Goal: Find specific page/section: Find specific page/section

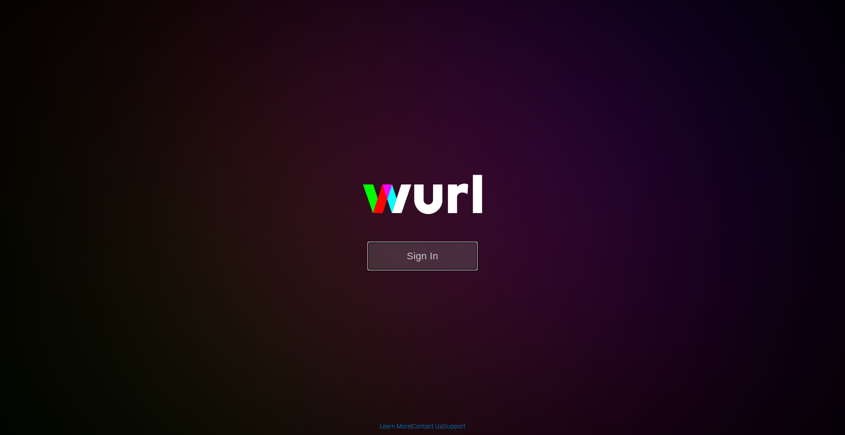
click at [424, 269] on button "Sign In" at bounding box center [423, 256] width 110 height 29
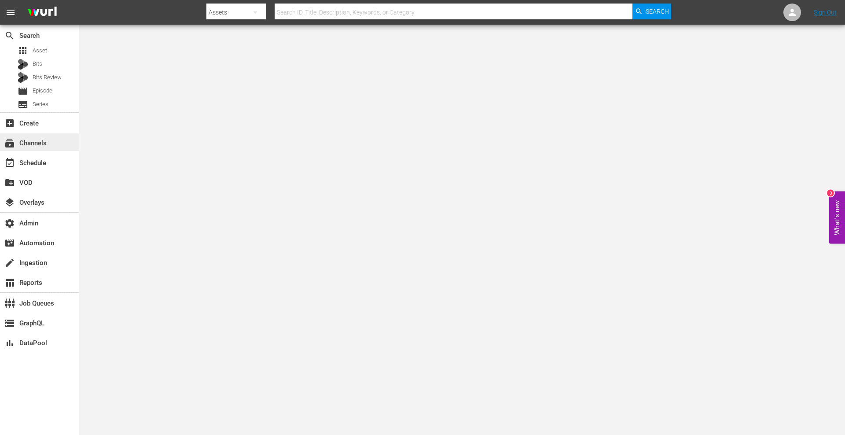
click at [37, 143] on div "subscriptions Channels" at bounding box center [24, 142] width 49 height 8
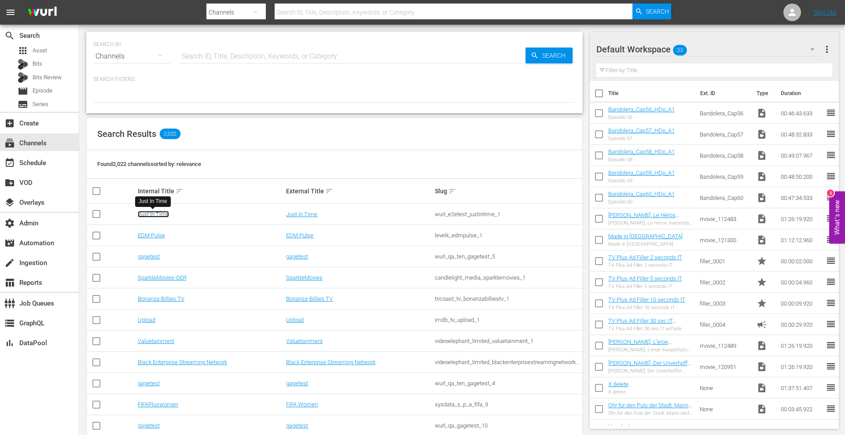
click at [157, 215] on link "Just In Time" at bounding box center [153, 214] width 31 height 7
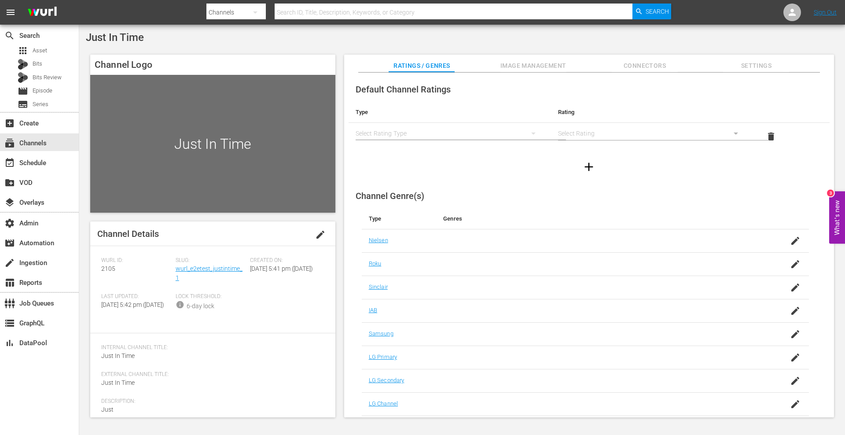
click at [538, 58] on button "Image Management" at bounding box center [534, 64] width 66 height 18
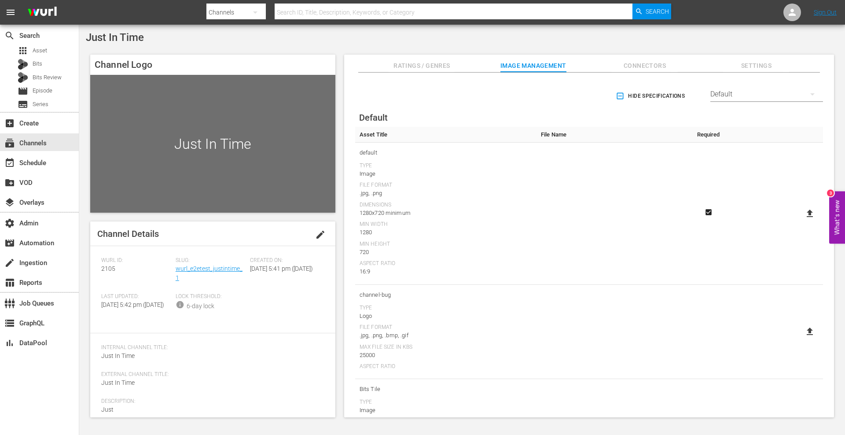
click at [751, 99] on div "Default" at bounding box center [767, 94] width 113 height 25
click at [518, 99] on div "Enabled Streamers Default All Streamers Anoki Canela TV Free Movies Plus FreeCa…" at bounding box center [422, 217] width 845 height 435
click at [435, 66] on span "Ratings / Genres" at bounding box center [422, 65] width 66 height 11
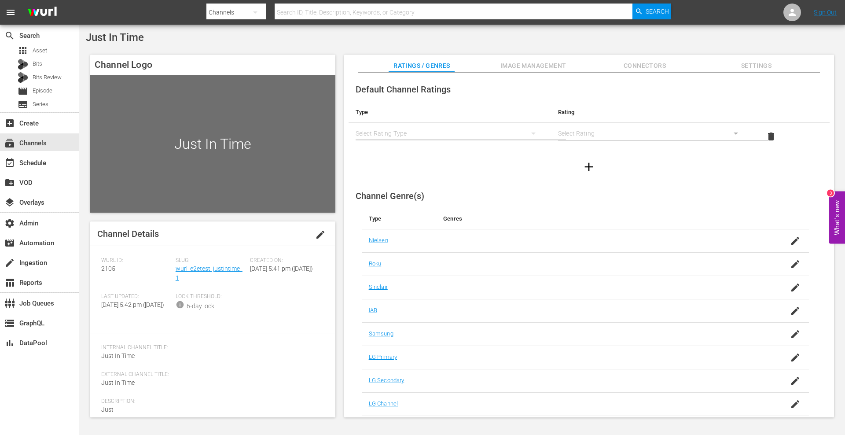
click at [541, 59] on button "Image Management" at bounding box center [534, 64] width 66 height 18
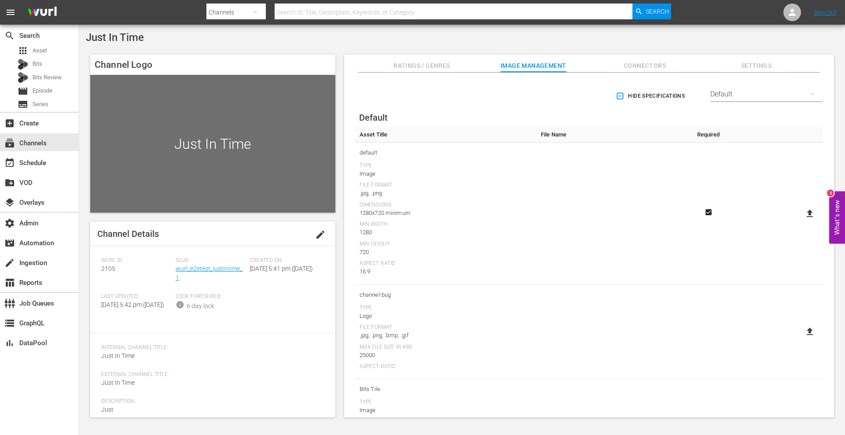
click at [725, 99] on div "Default" at bounding box center [767, 94] width 113 height 25
click at [569, 98] on div "Enabled Streamers Default All Streamers Anoki Canela TV Free Movies Plus FreeCa…" at bounding box center [422, 217] width 845 height 435
click at [769, 88] on div "Default" at bounding box center [767, 94] width 113 height 25
click at [567, 45] on div "Enabled Streamers Default All Streamers Anoki Canela TV Free Movies Plus FreeCa…" at bounding box center [422, 217] width 845 height 435
click at [732, 63] on span "Settings" at bounding box center [756, 65] width 66 height 11
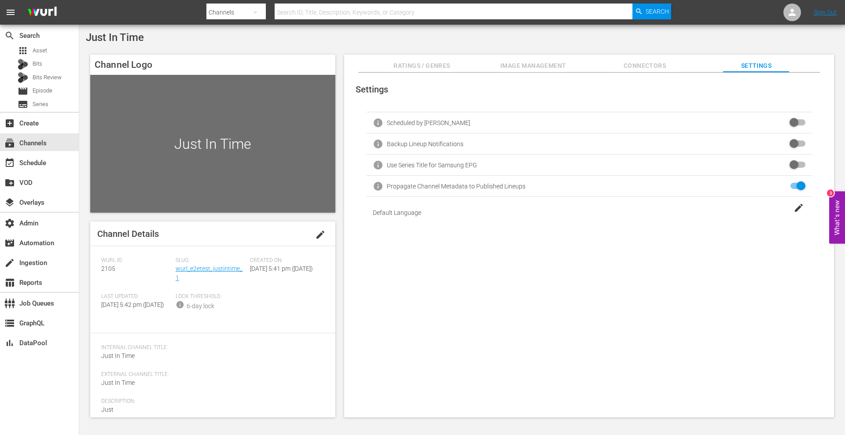
scroll to position [15, 0]
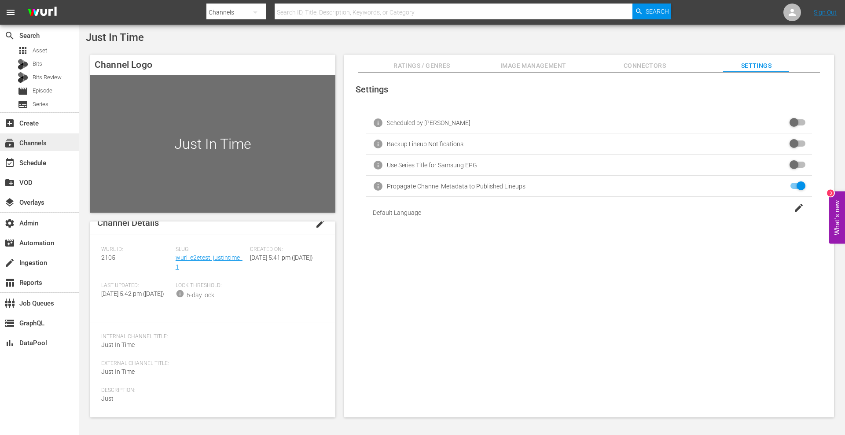
click at [40, 146] on div "subscriptions Channels" at bounding box center [24, 142] width 49 height 8
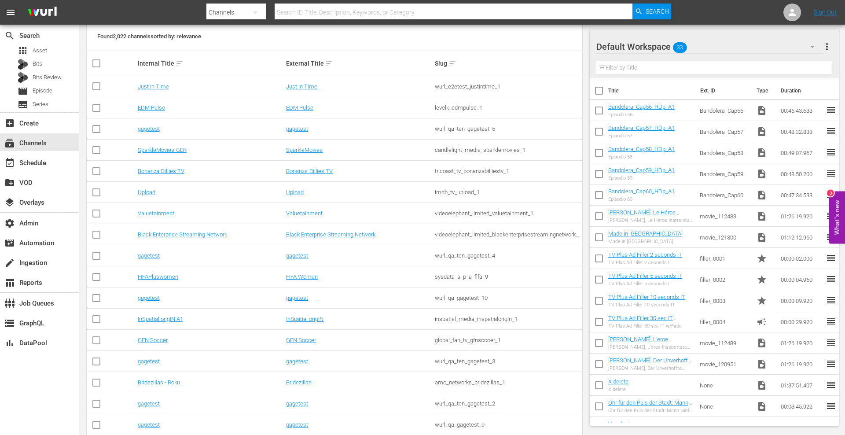
scroll to position [129, 0]
click at [143, 337] on link "GFN Soccer" at bounding box center [153, 338] width 30 height 7
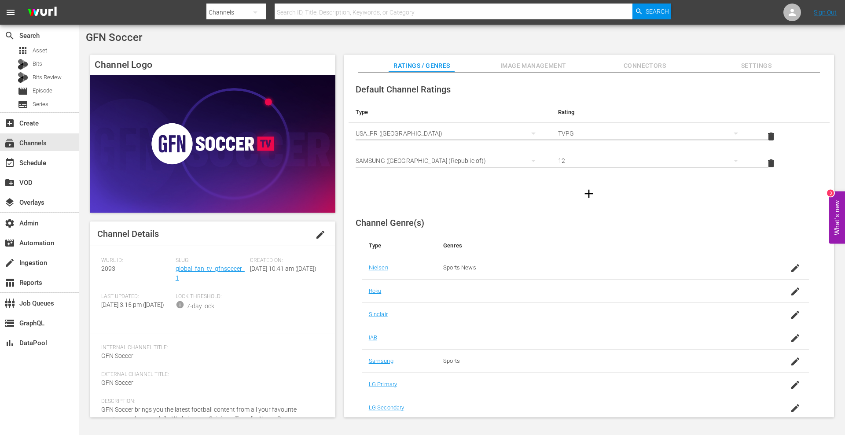
click at [537, 64] on span "Image Management" at bounding box center [534, 65] width 66 height 11
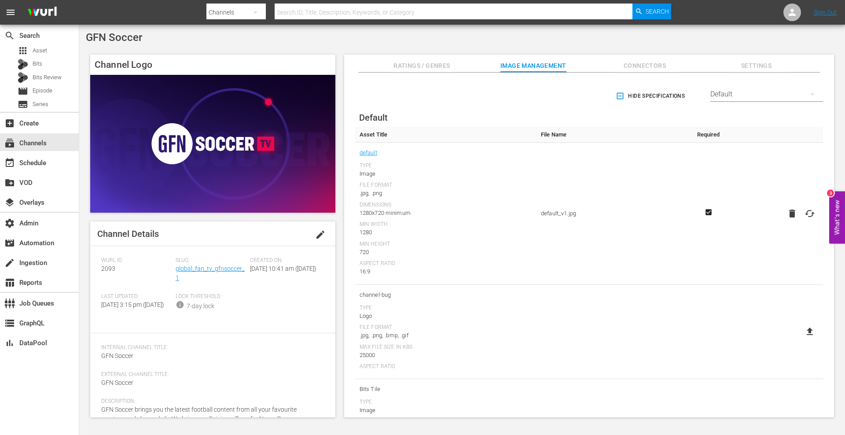
click at [751, 85] on div "Default" at bounding box center [767, 94] width 113 height 25
click at [643, 45] on div "Enabled Streamers Default Samsung All Streamers Anoki Canela TV Free Movies Plu…" at bounding box center [422, 217] width 845 height 435
click at [642, 59] on button "Connectors" at bounding box center [645, 64] width 66 height 18
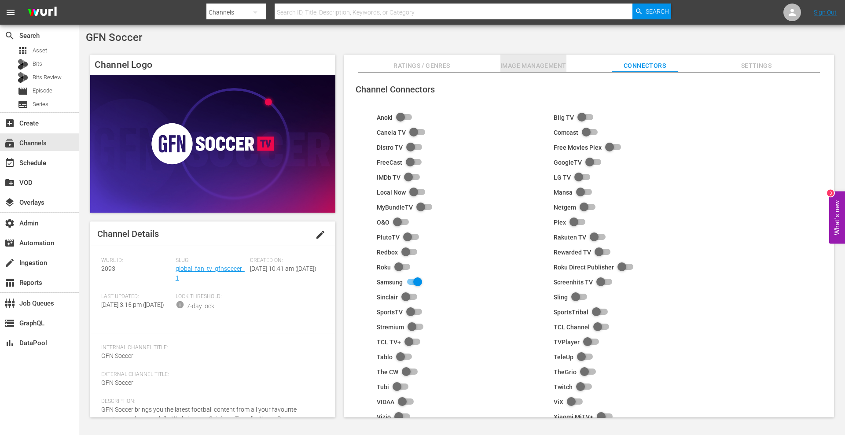
click at [527, 55] on button "Image Management" at bounding box center [534, 64] width 66 height 18
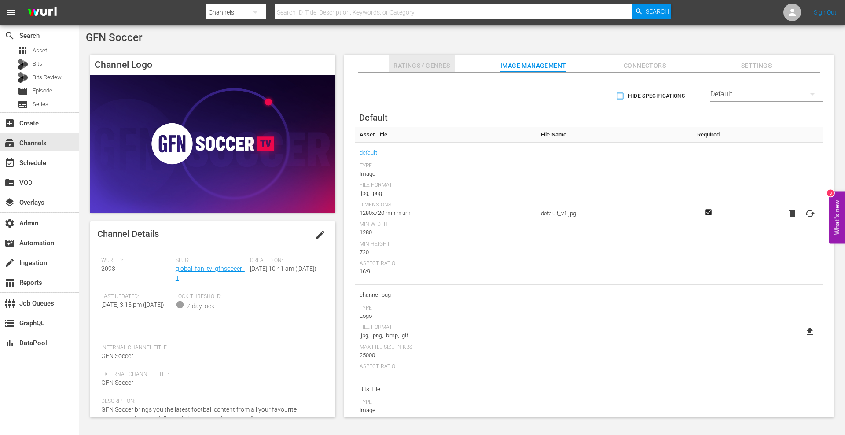
click at [413, 59] on button "Ratings / Genres" at bounding box center [422, 64] width 66 height 18
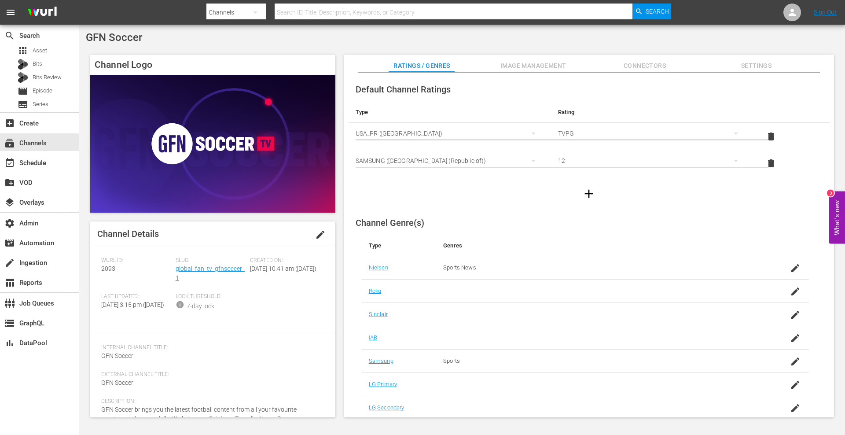
click at [508, 59] on button "Image Management" at bounding box center [534, 64] width 66 height 18
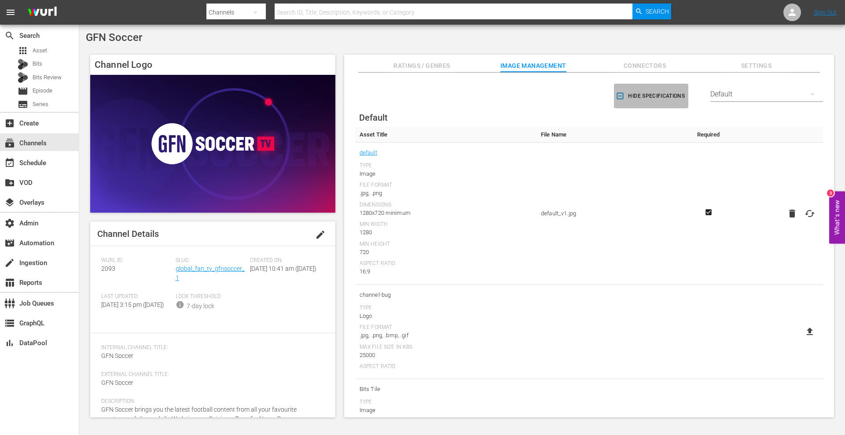
click at [618, 95] on icon "button" at bounding box center [620, 96] width 9 height 9
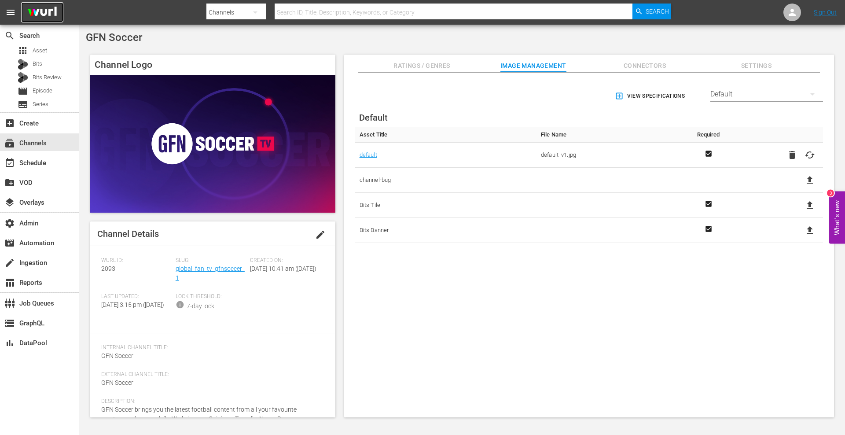
click at [47, 15] on img at bounding box center [42, 12] width 42 height 21
